Goal: Information Seeking & Learning: Learn about a topic

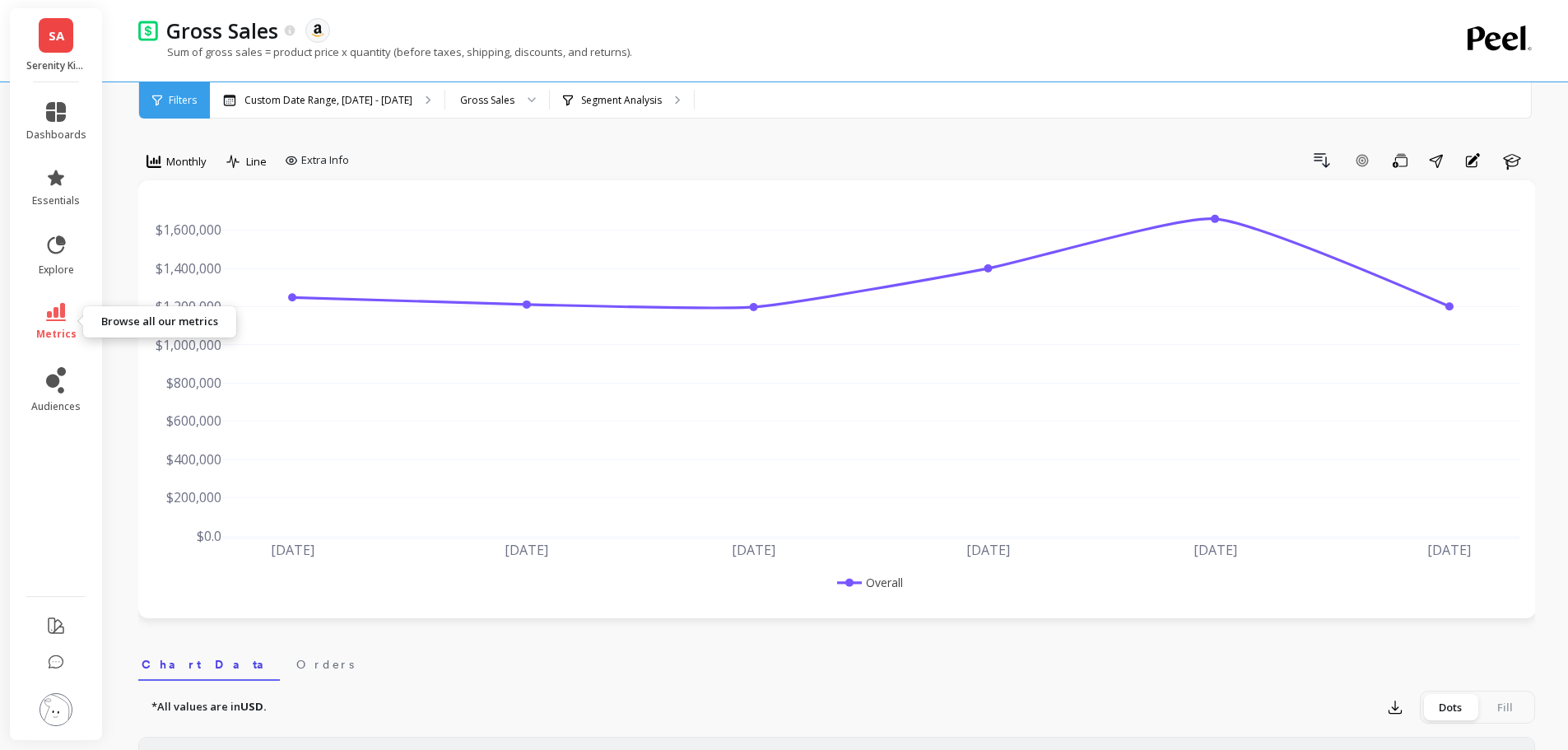
click at [58, 320] on icon at bounding box center [56, 311] width 20 height 18
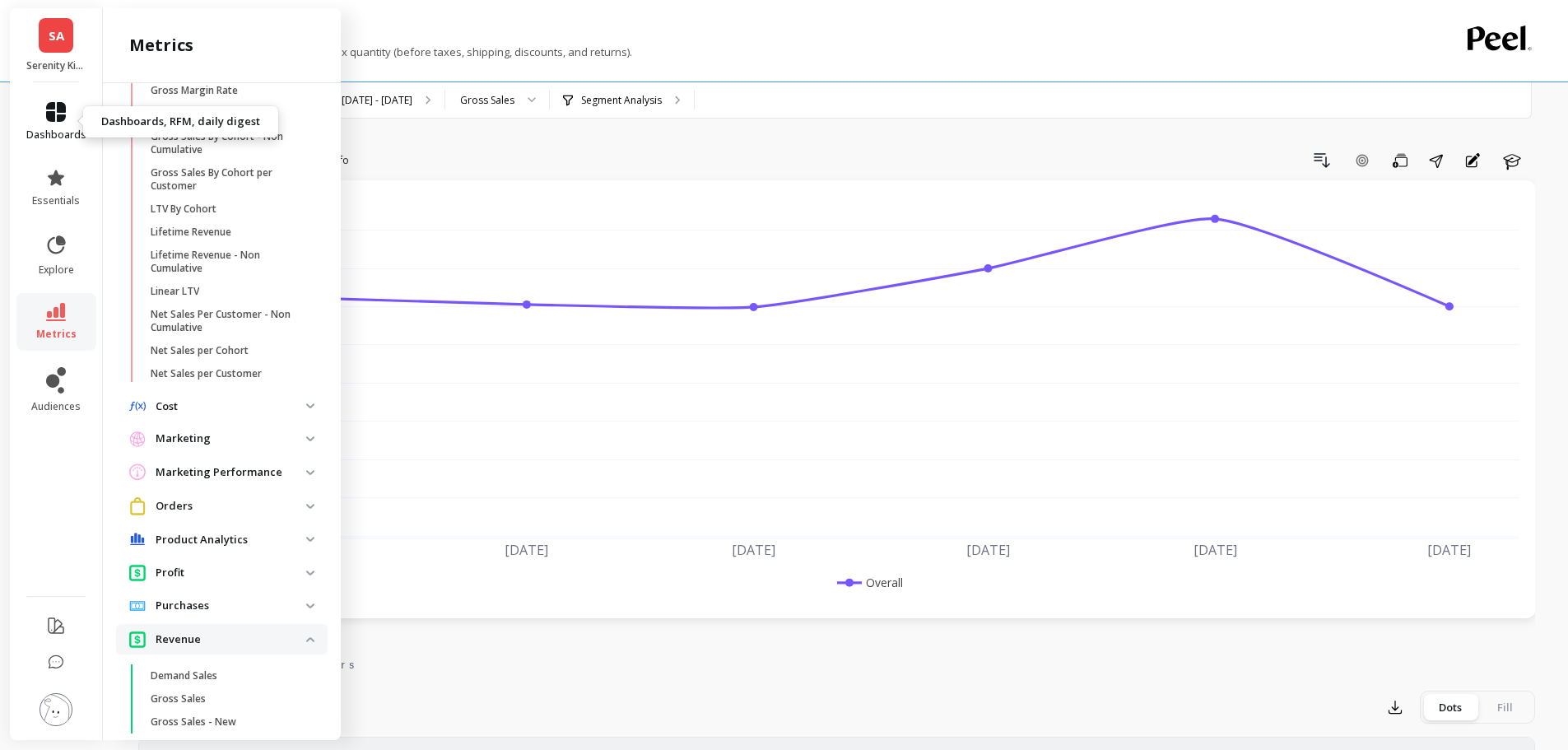
click at [60, 131] on span "dashboards" at bounding box center [57, 134] width 61 height 13
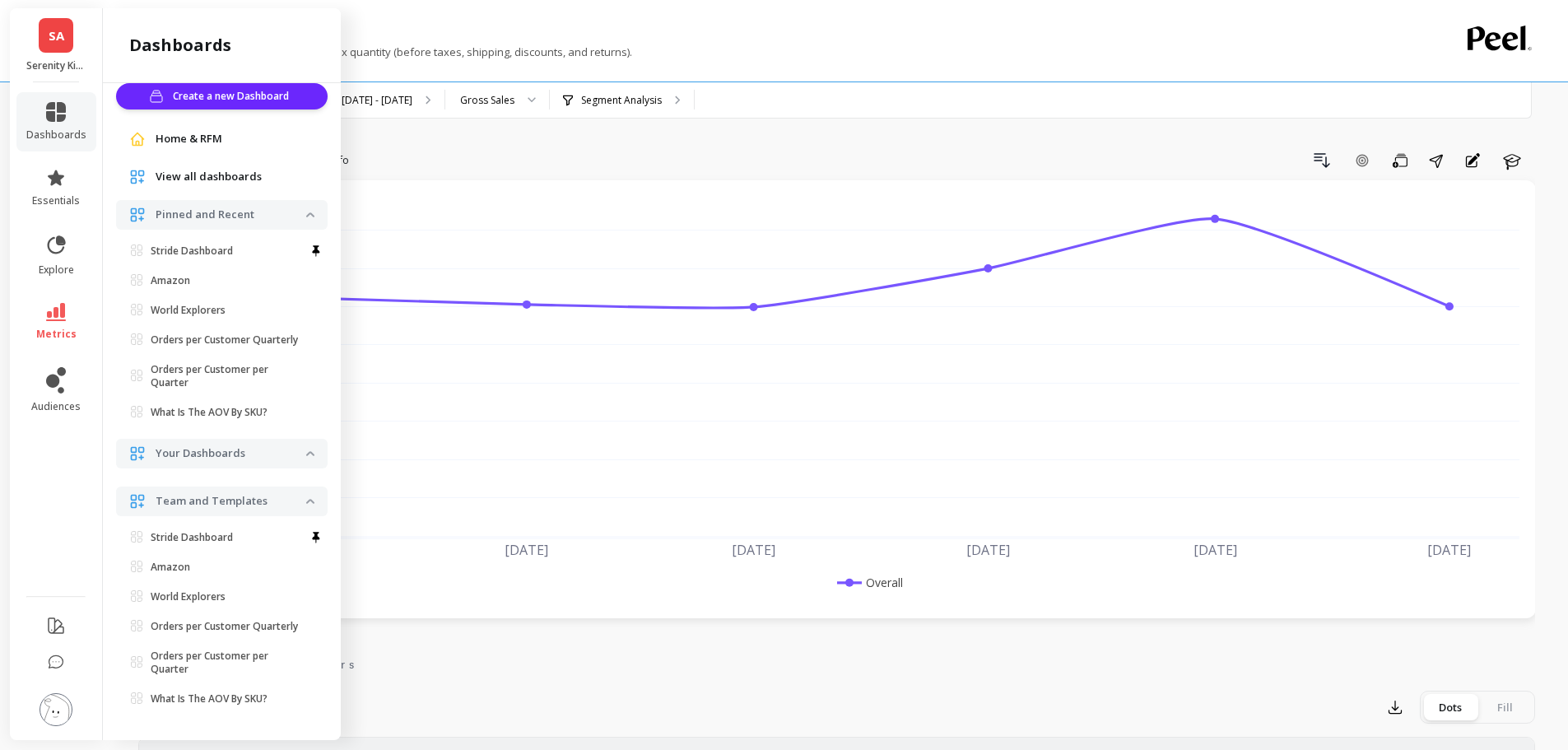
scroll to position [43, 0]
click at [61, 190] on link "essentials" at bounding box center [57, 188] width 61 height 39
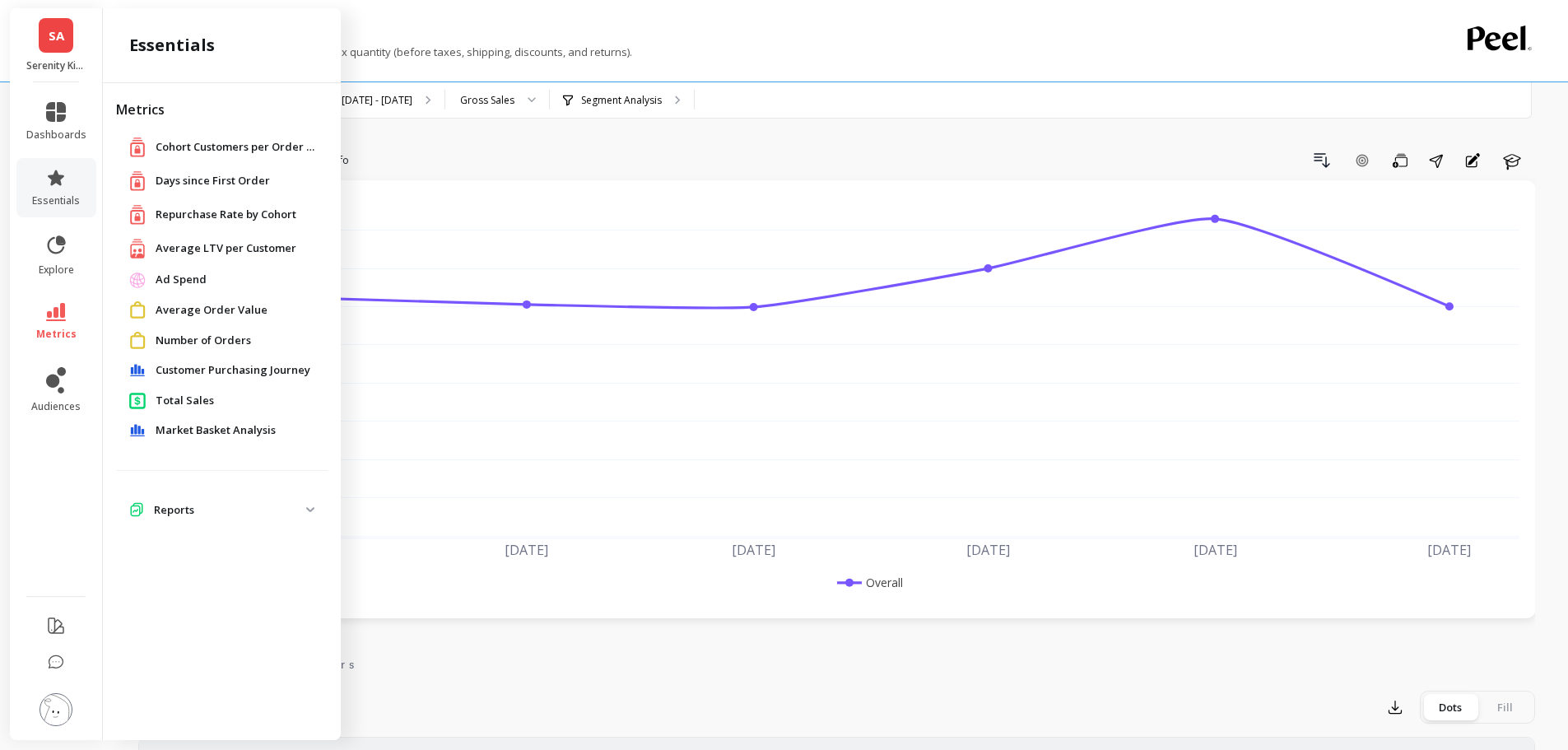
scroll to position [0, 0]
click at [188, 247] on span "Average LTV per Customer" at bounding box center [226, 248] width 141 height 16
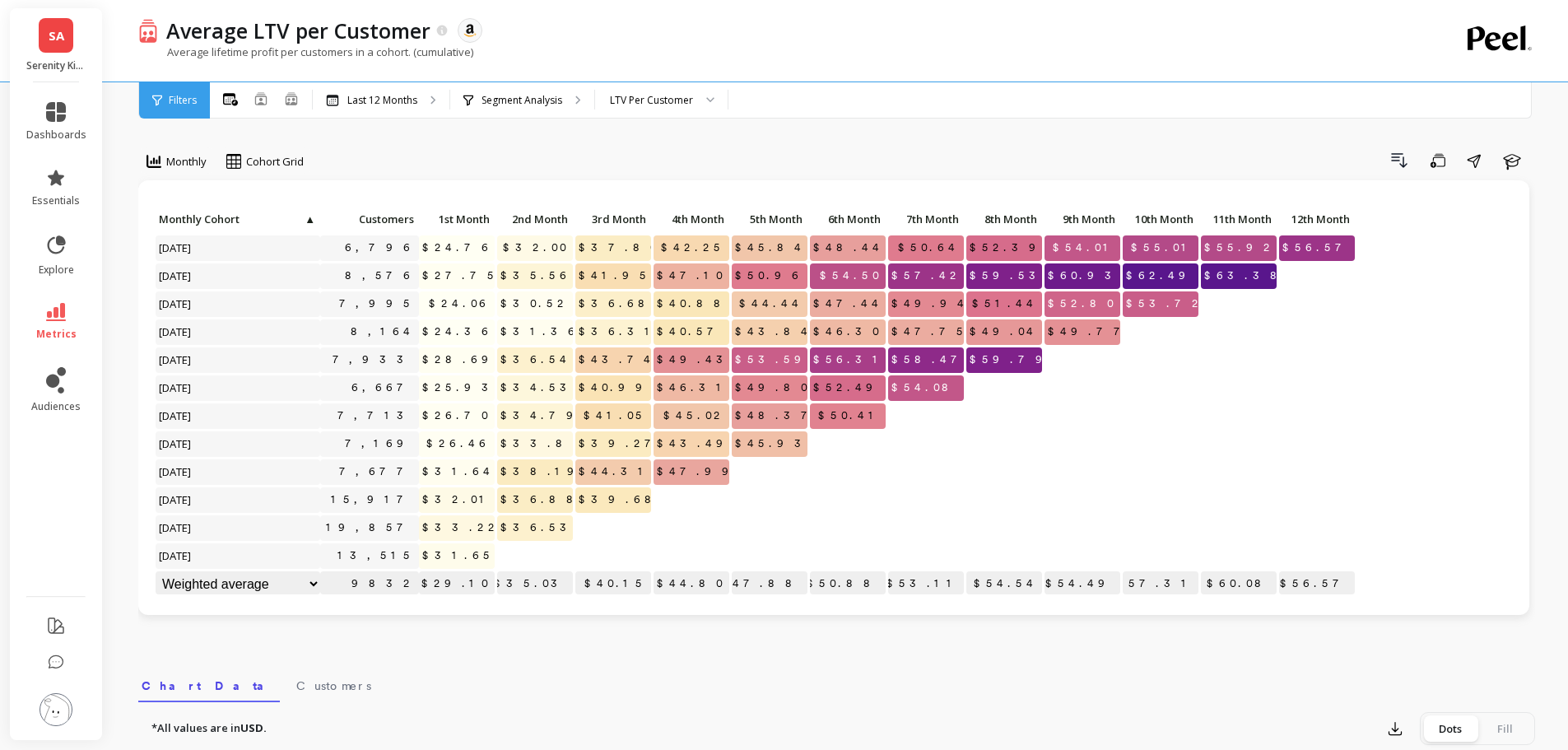
click at [59, 37] on span "SA" at bounding box center [57, 36] width 16 height 19
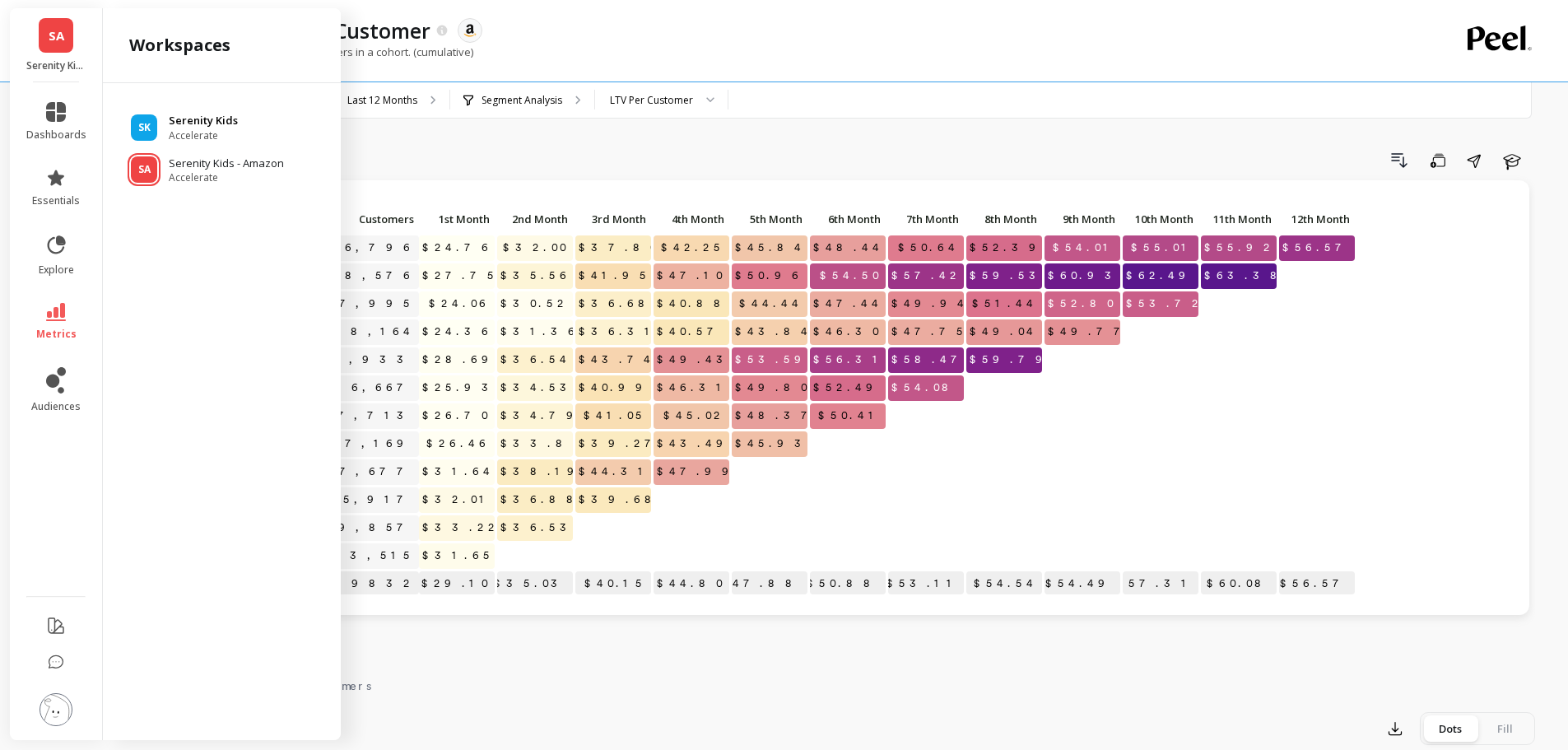
click at [181, 121] on p "Serenity Kids" at bounding box center [204, 121] width 69 height 16
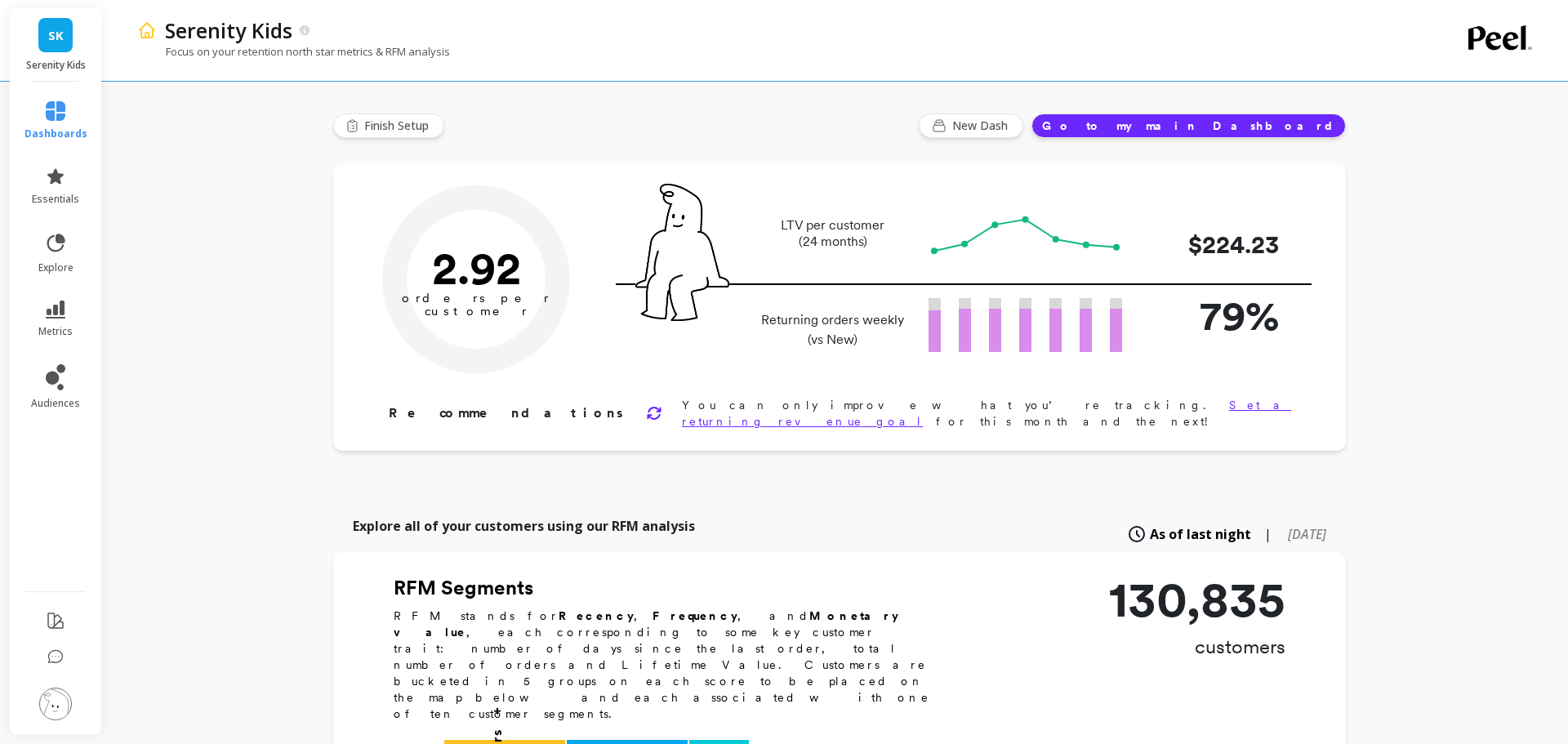
type input "Champions"
type input "11283"
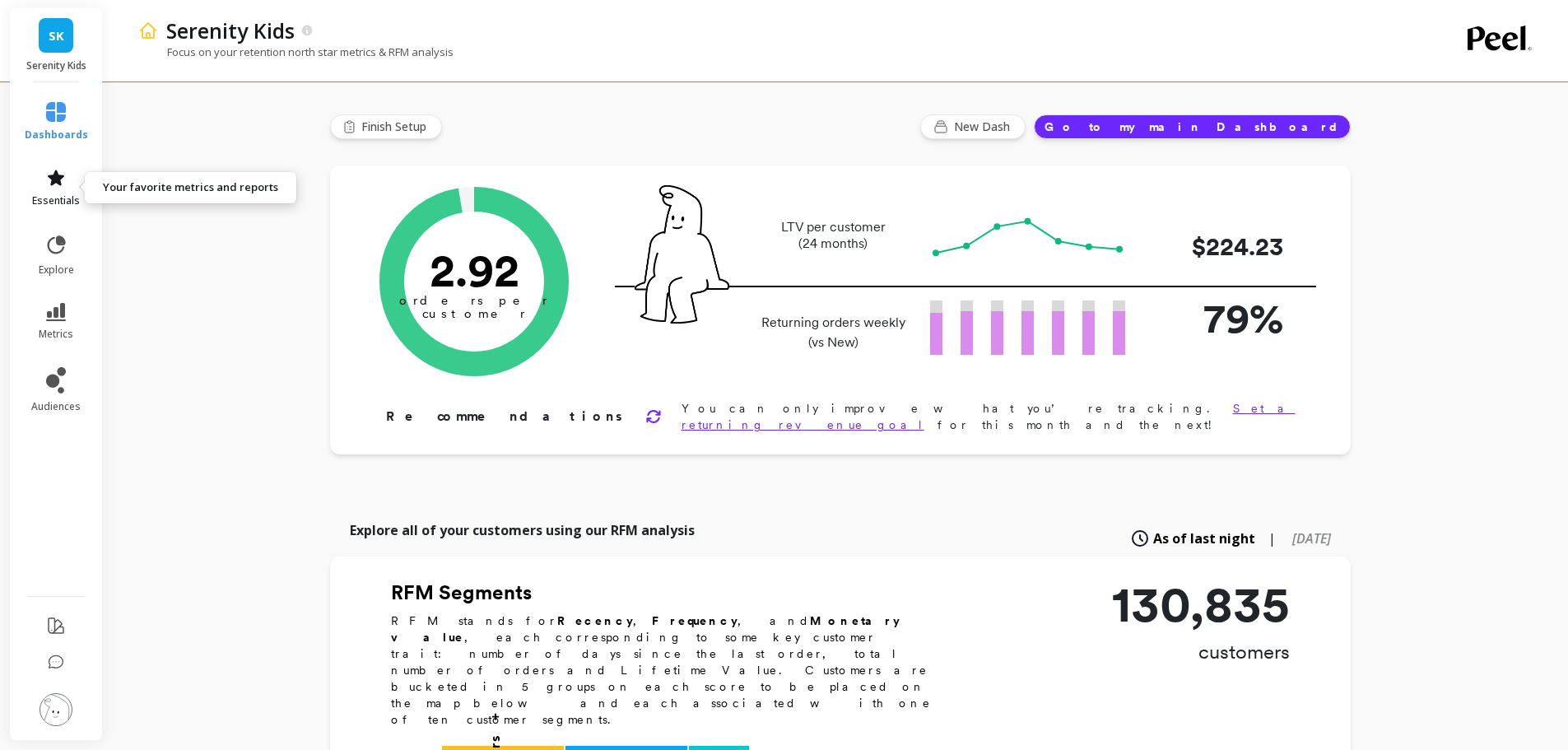
click at [58, 191] on link "essentials" at bounding box center [56, 188] width 63 height 39
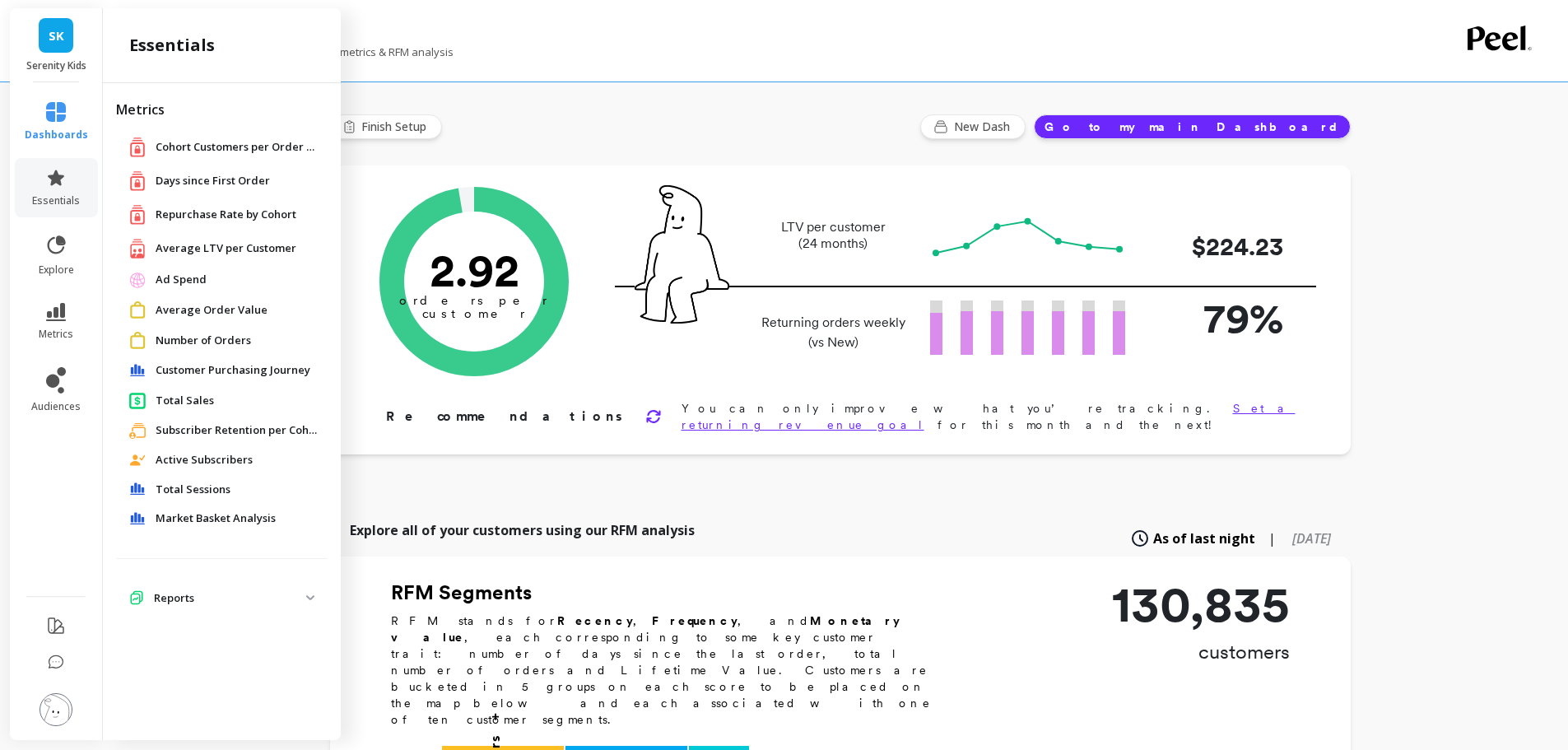
click at [219, 250] on span "Average LTV per Customer" at bounding box center [226, 248] width 141 height 16
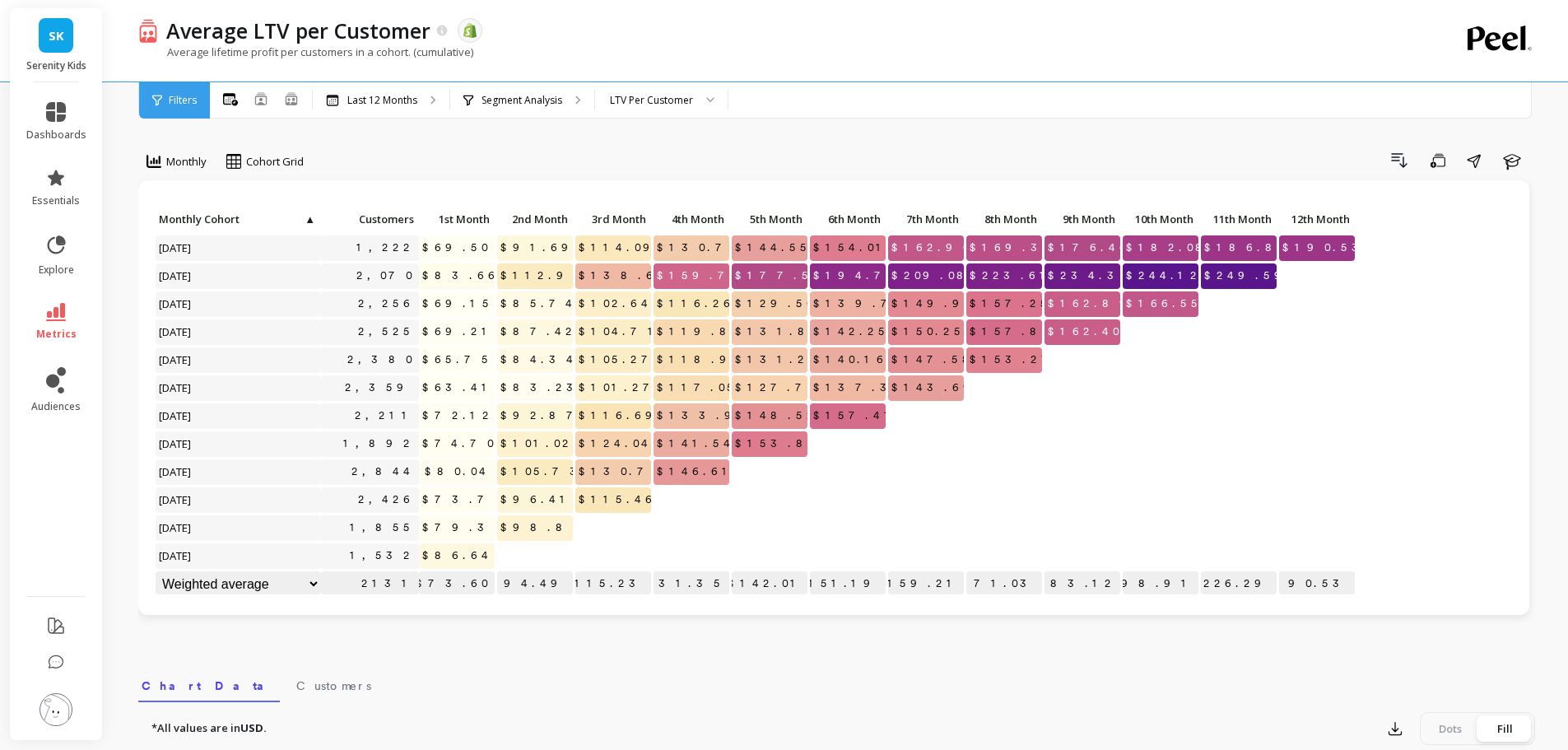
click at [61, 47] on link "SK" at bounding box center [55, 35] width 35 height 35
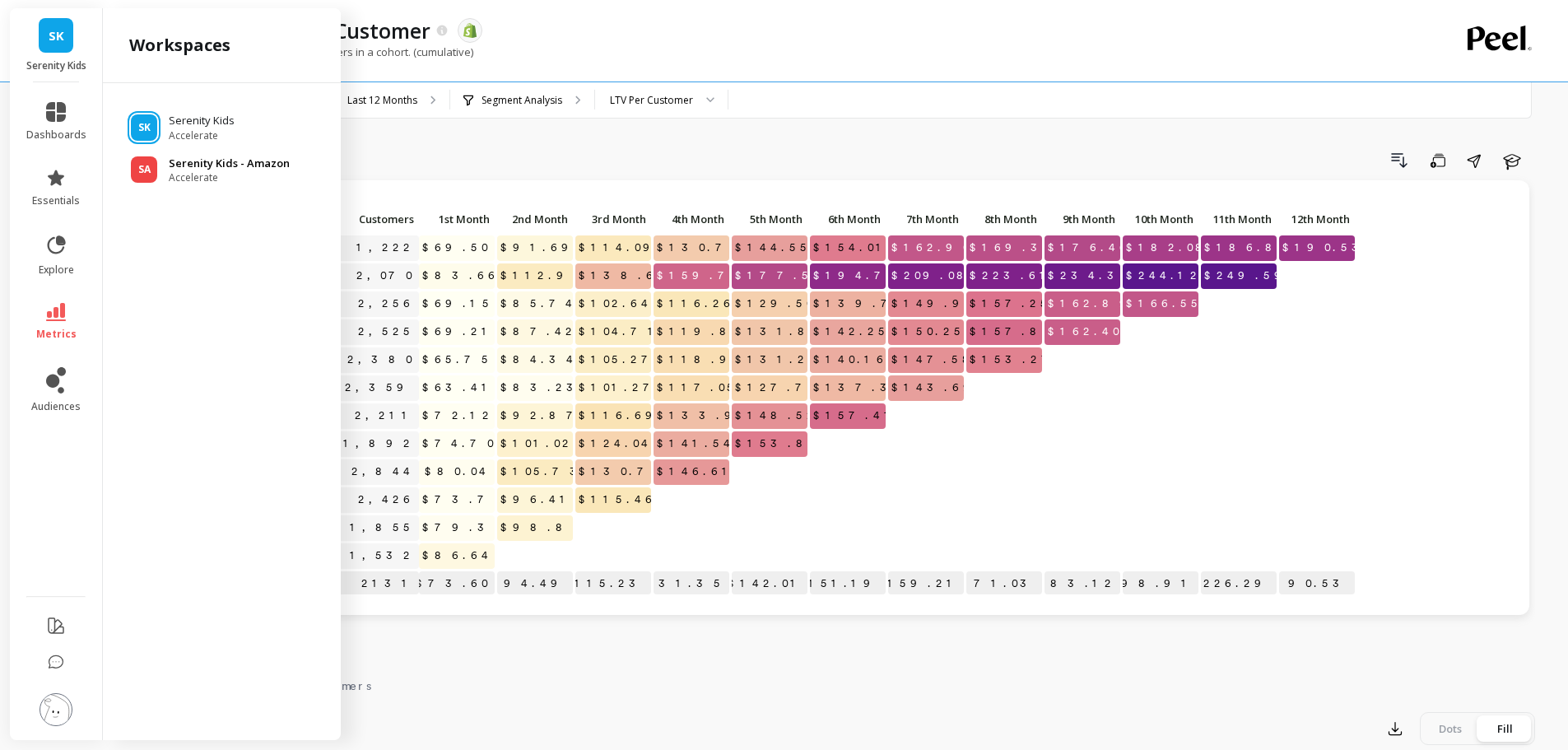
click at [188, 171] on span "Accelerate" at bounding box center [230, 177] width 121 height 13
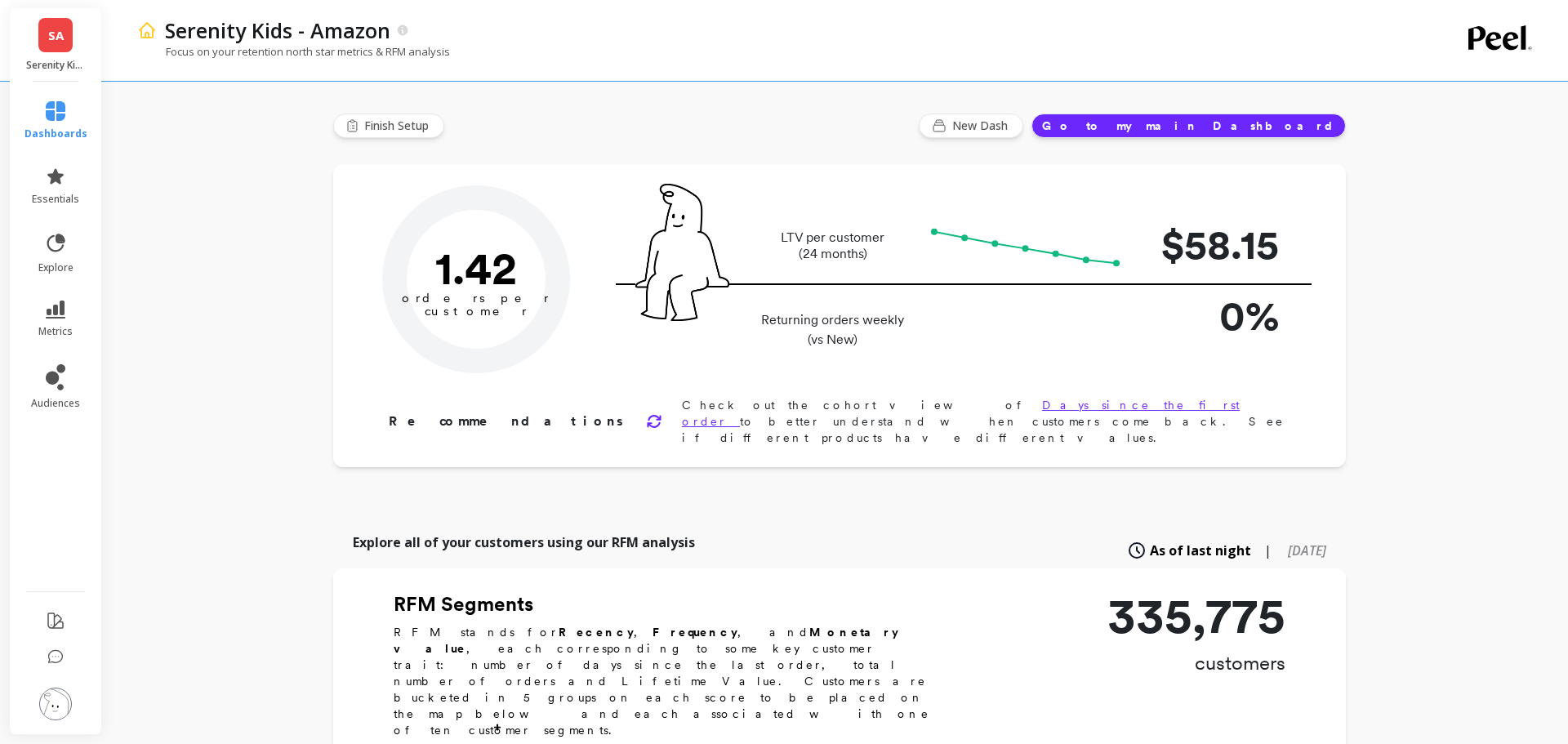
type input "Champions"
type input "19846"
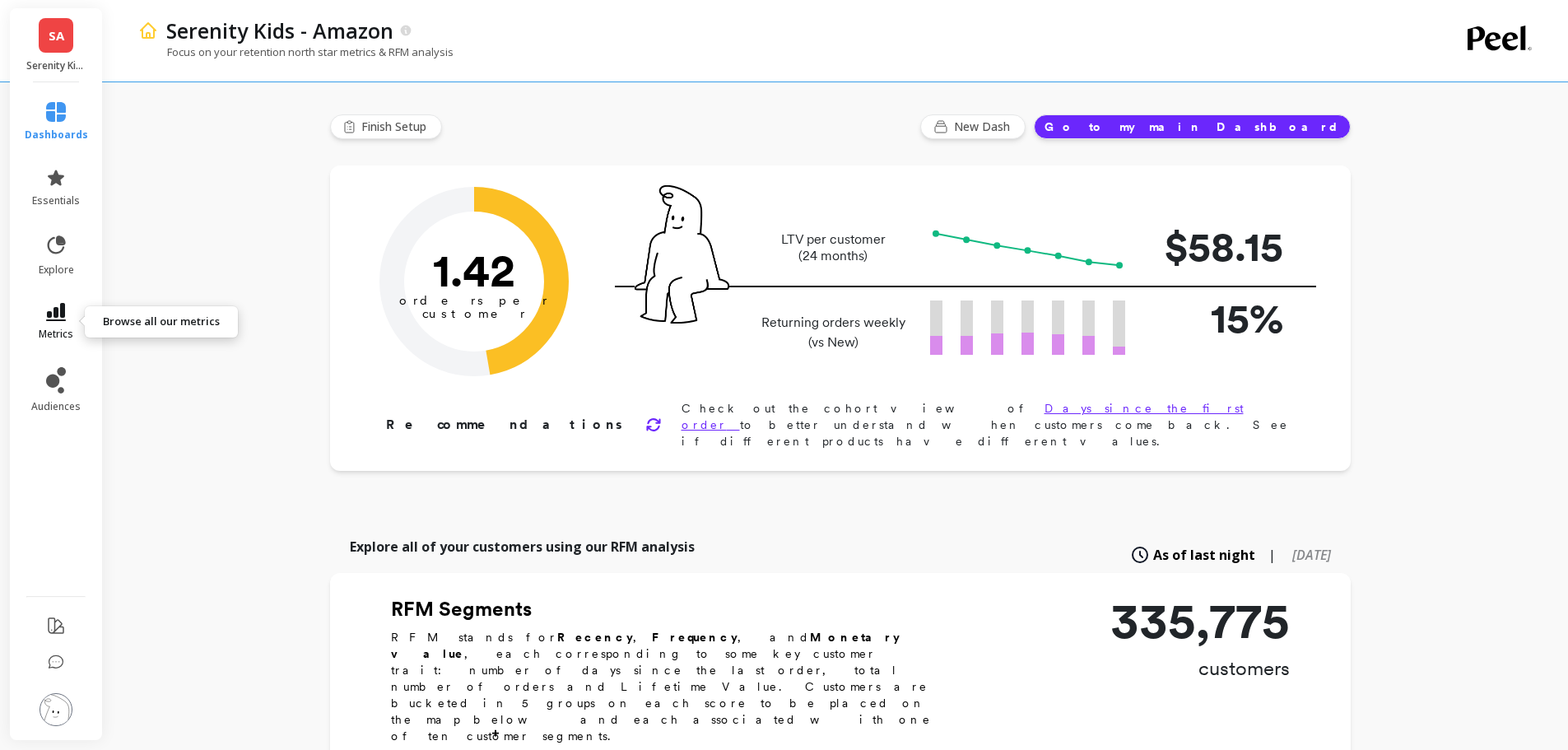
click at [57, 316] on icon at bounding box center [56, 311] width 20 height 18
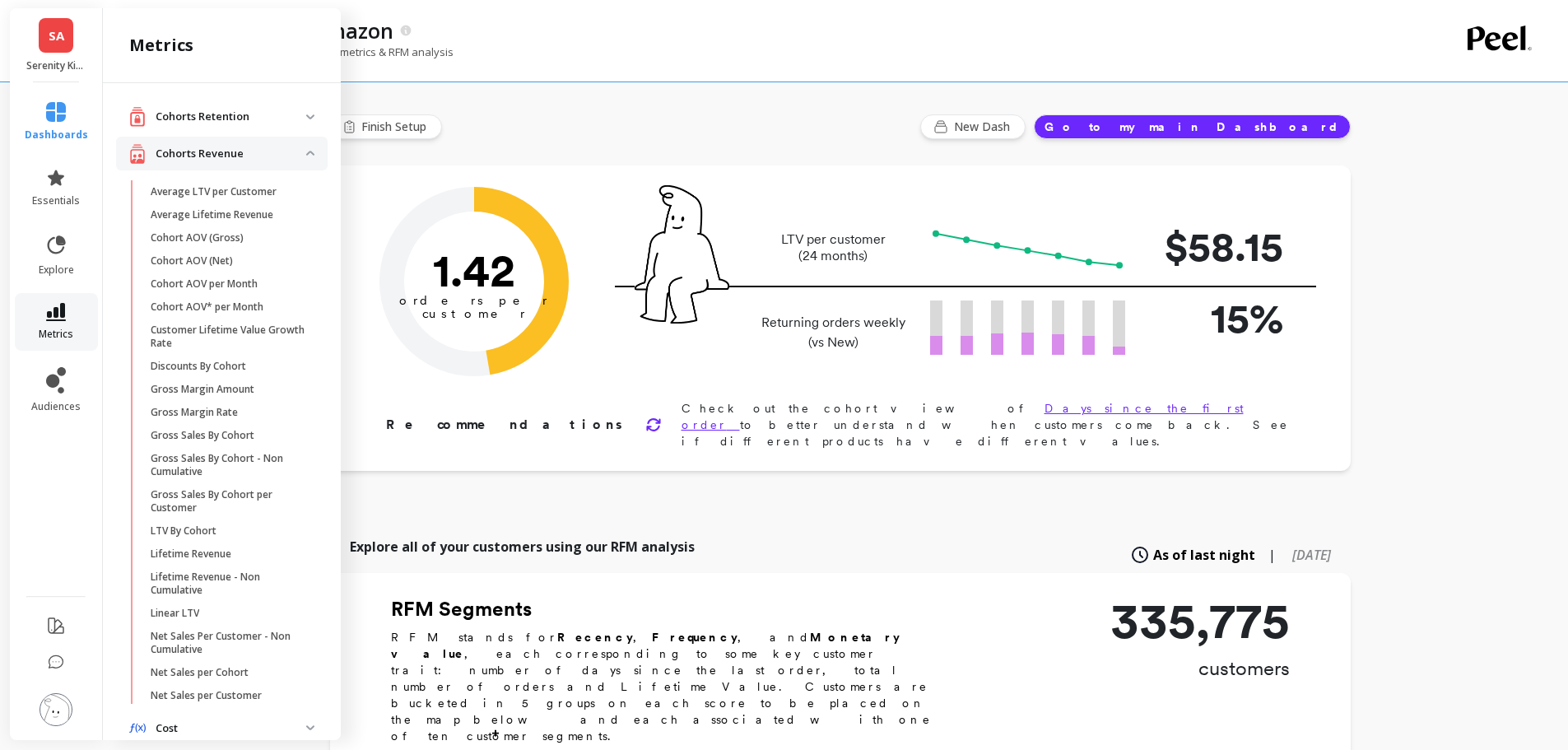
scroll to position [322, 0]
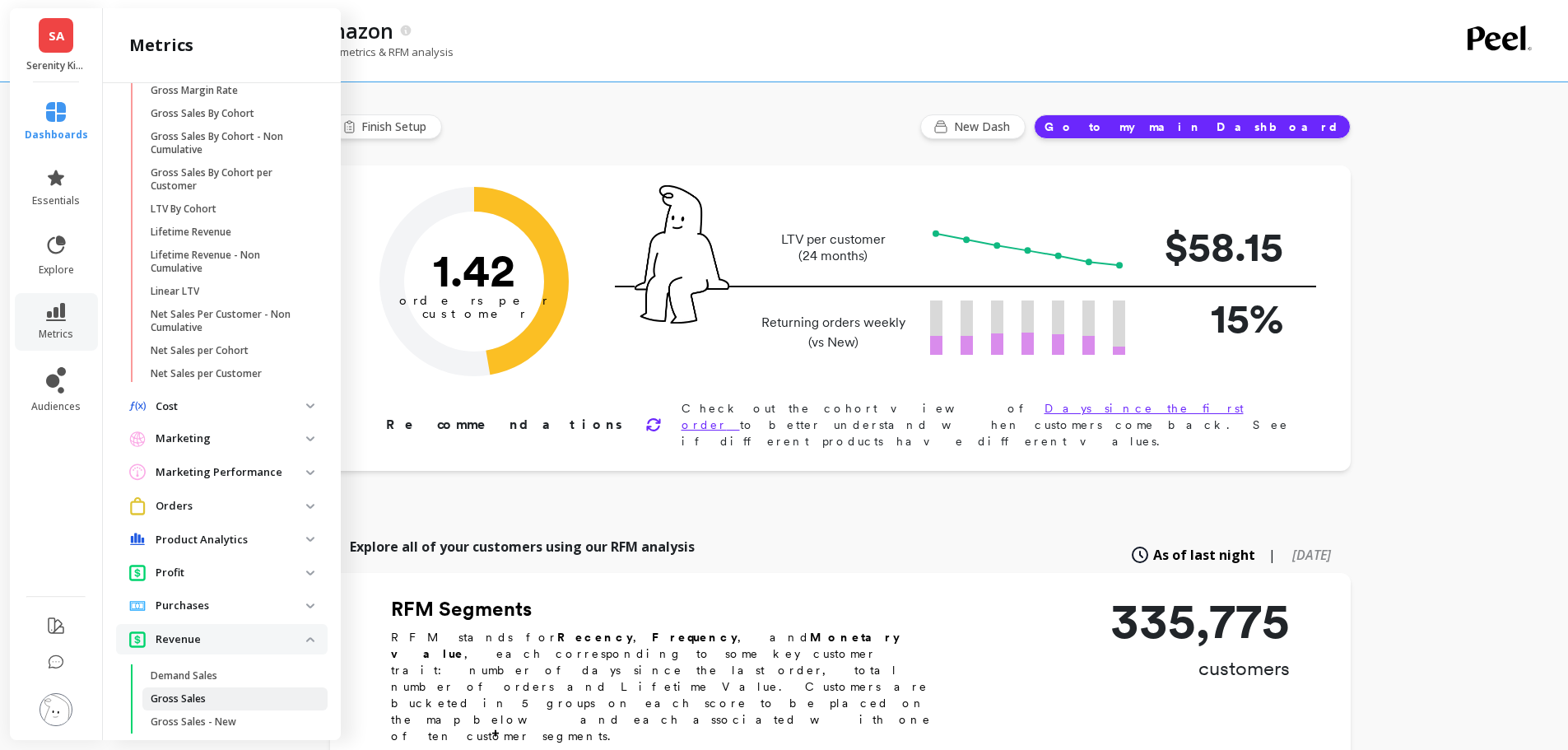
click at [203, 697] on p "Gross Sales" at bounding box center [178, 698] width 55 height 13
